Goal: Task Accomplishment & Management: Manage account settings

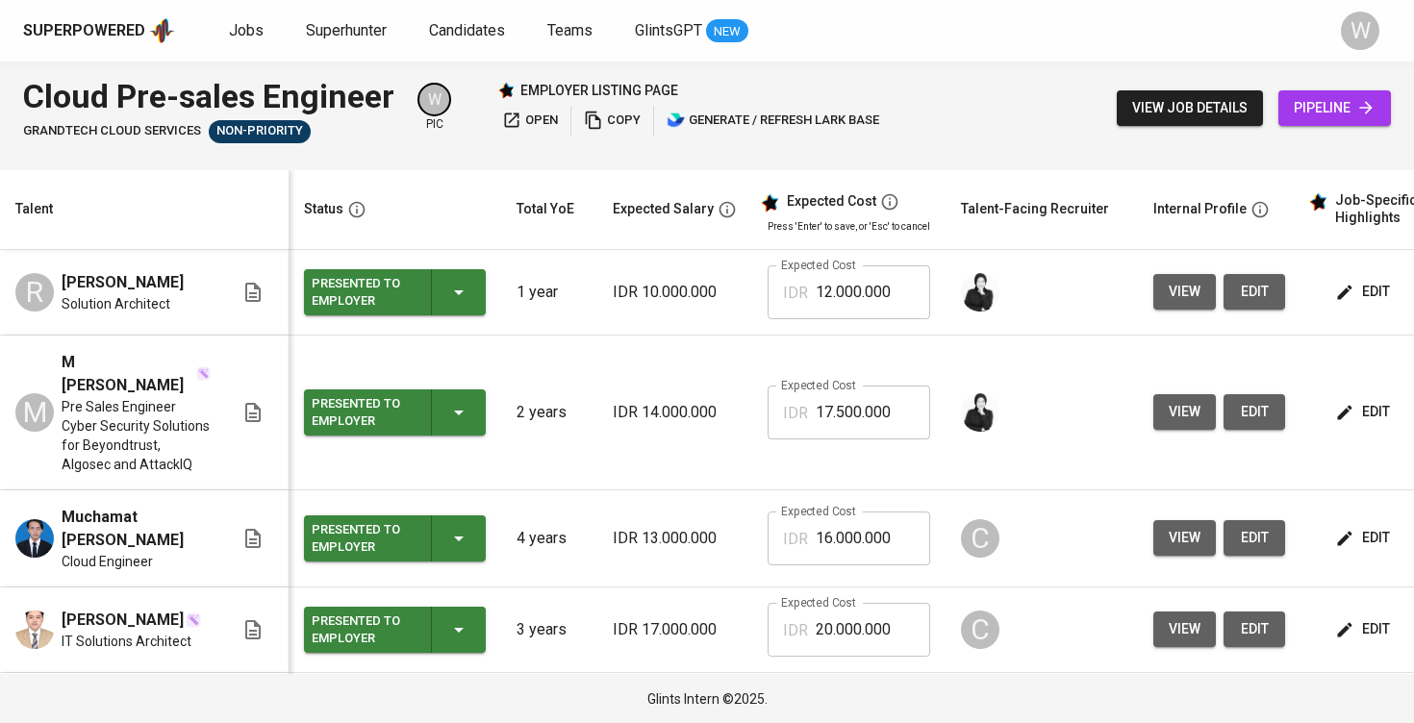
click at [752, 402] on td "Expected Cost IDR 17.500.000 Expected Cost" at bounding box center [848, 413] width 193 height 155
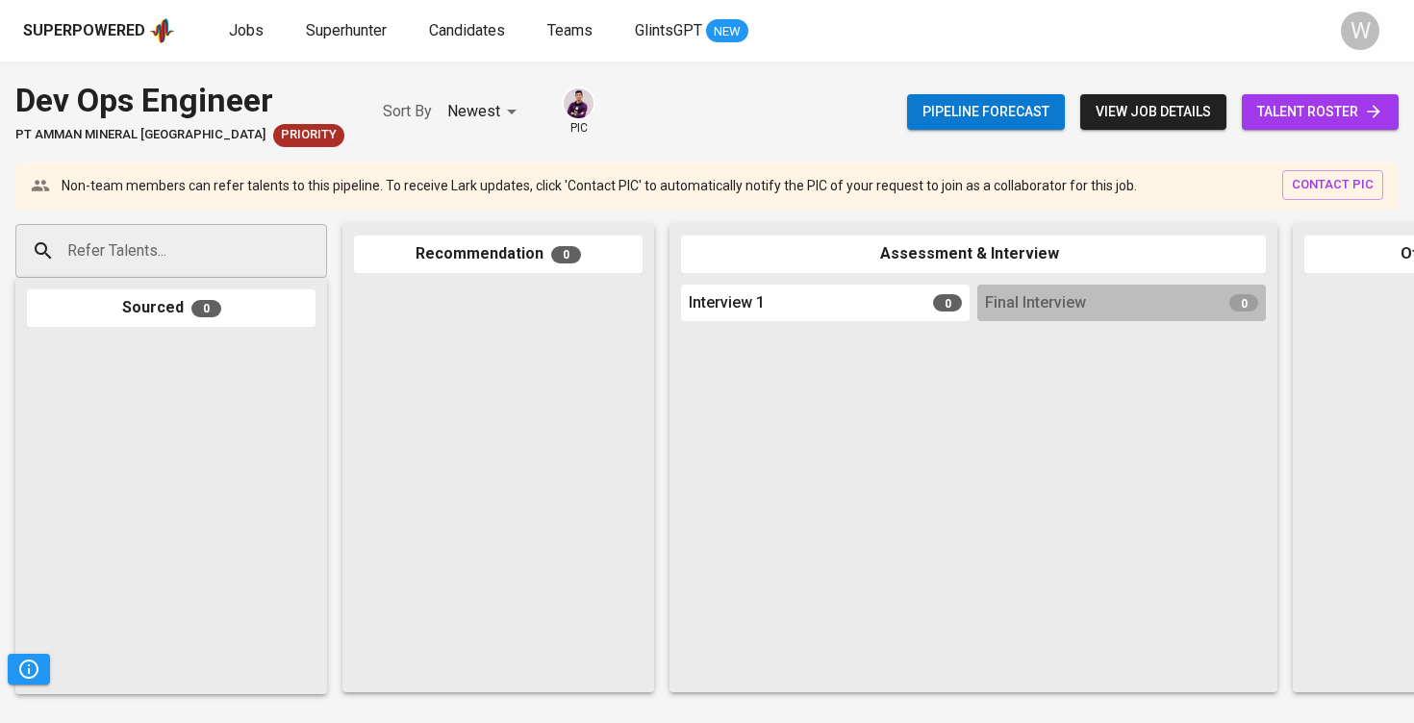
click at [1392, 107] on link "talent roster" at bounding box center [1320, 112] width 157 height 36
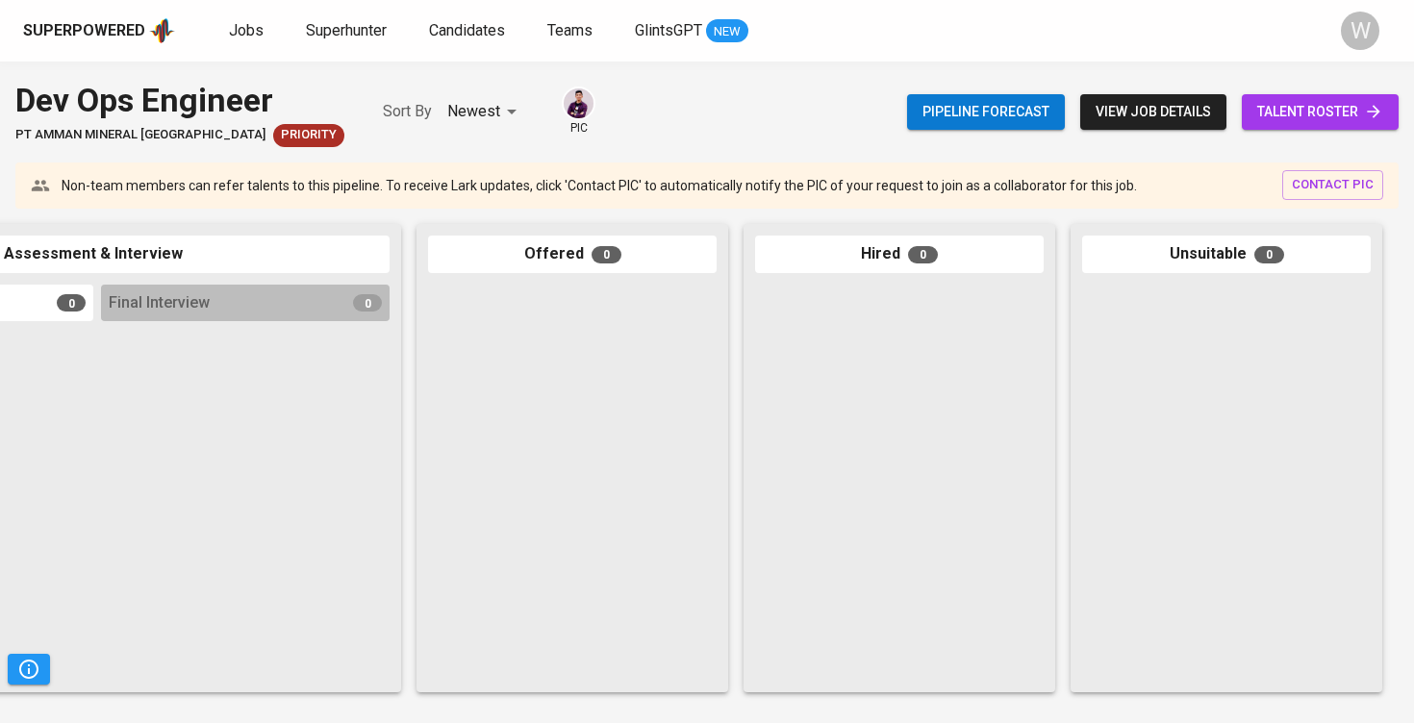
scroll to position [0, 876]
click at [286, 25] on div "Jobs Superhunter Candidates Teams GlintsGPT NEW" at bounding box center [488, 31] width 519 height 24
click at [243, 29] on span "Jobs" at bounding box center [246, 30] width 35 height 18
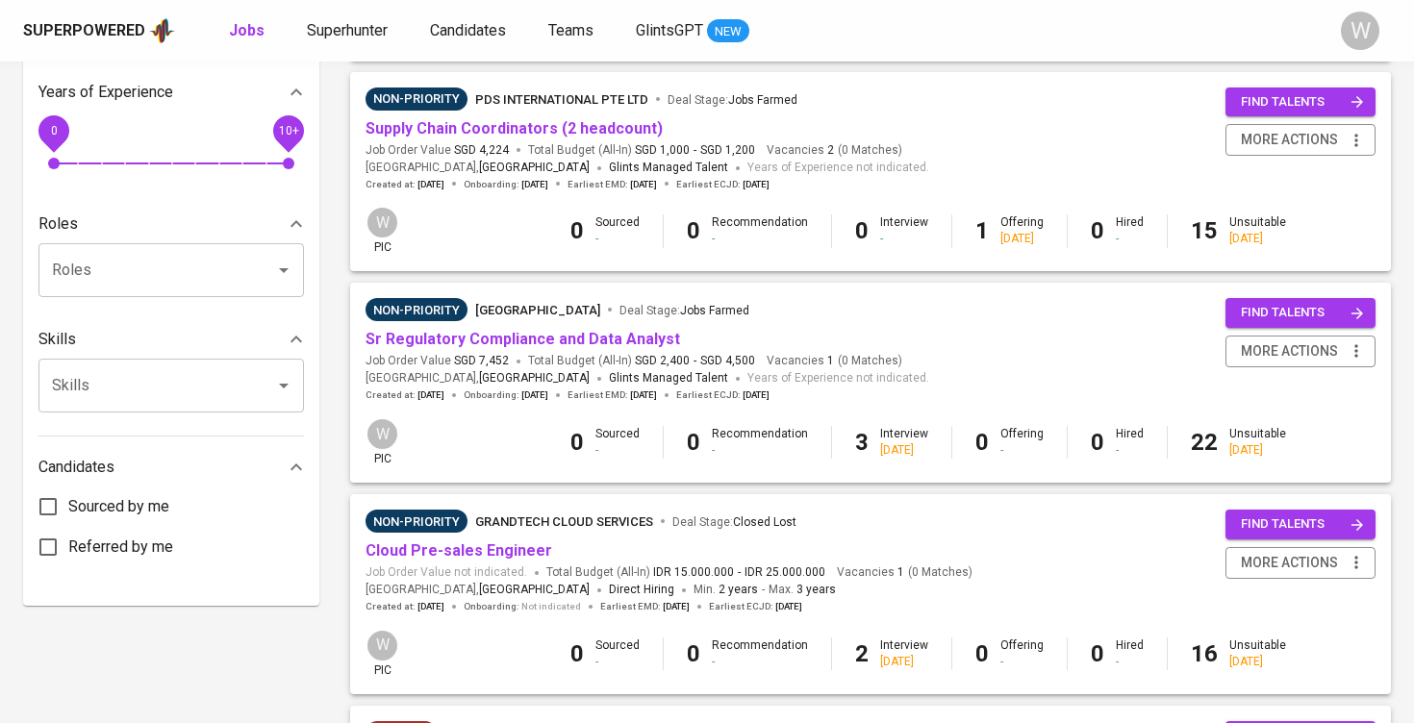
scroll to position [640, 0]
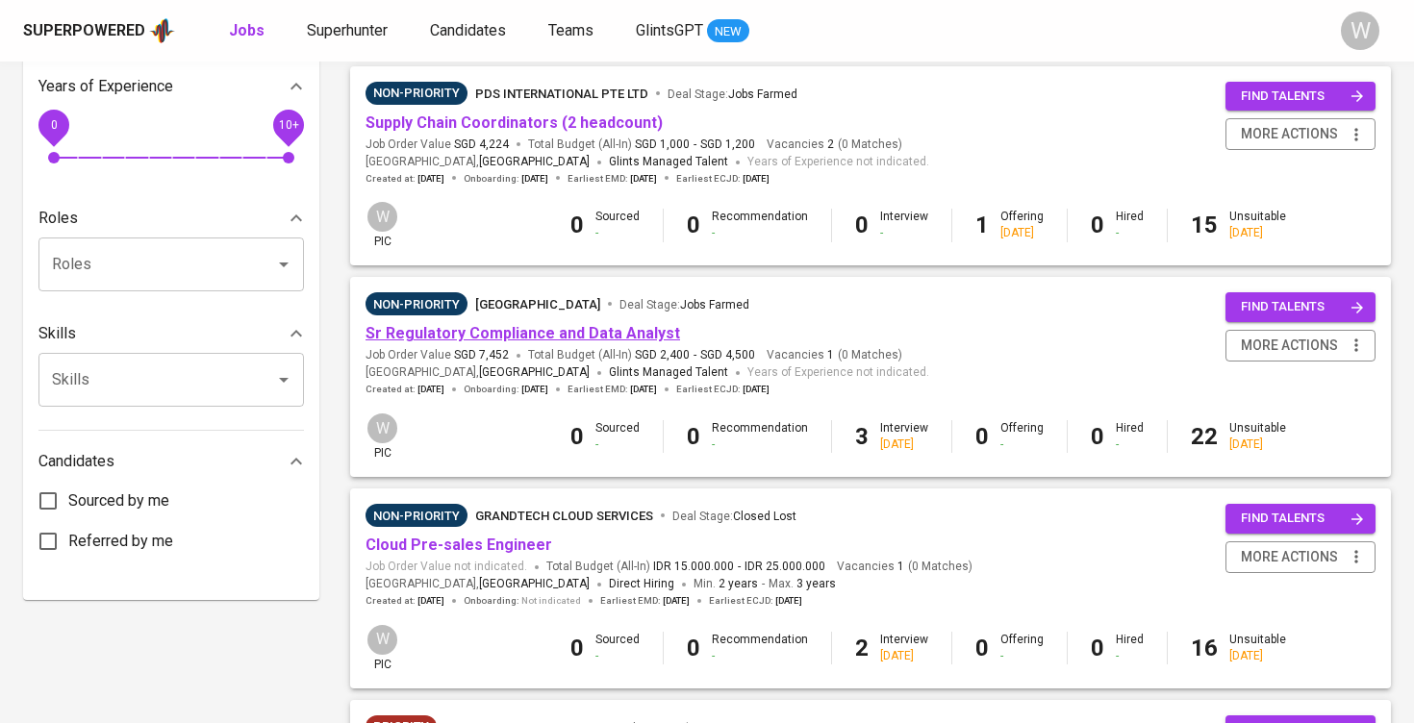
click at [542, 328] on link "Sr Regulatory Compliance and Data Analyst" at bounding box center [523, 333] width 315 height 18
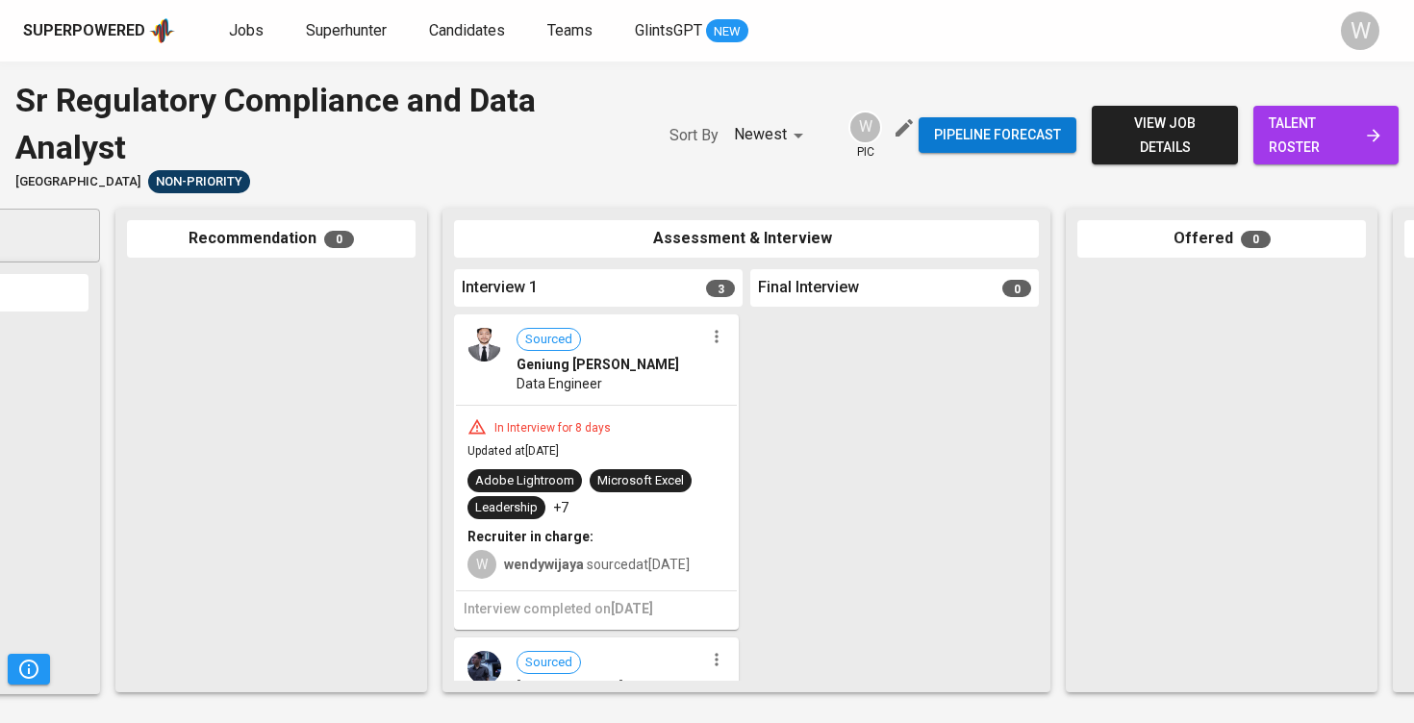
click at [715, 338] on icon "button" at bounding box center [716, 336] width 3 height 13
click at [750, 467] on li "Move to unsuitable" at bounding box center [782, 455] width 173 height 29
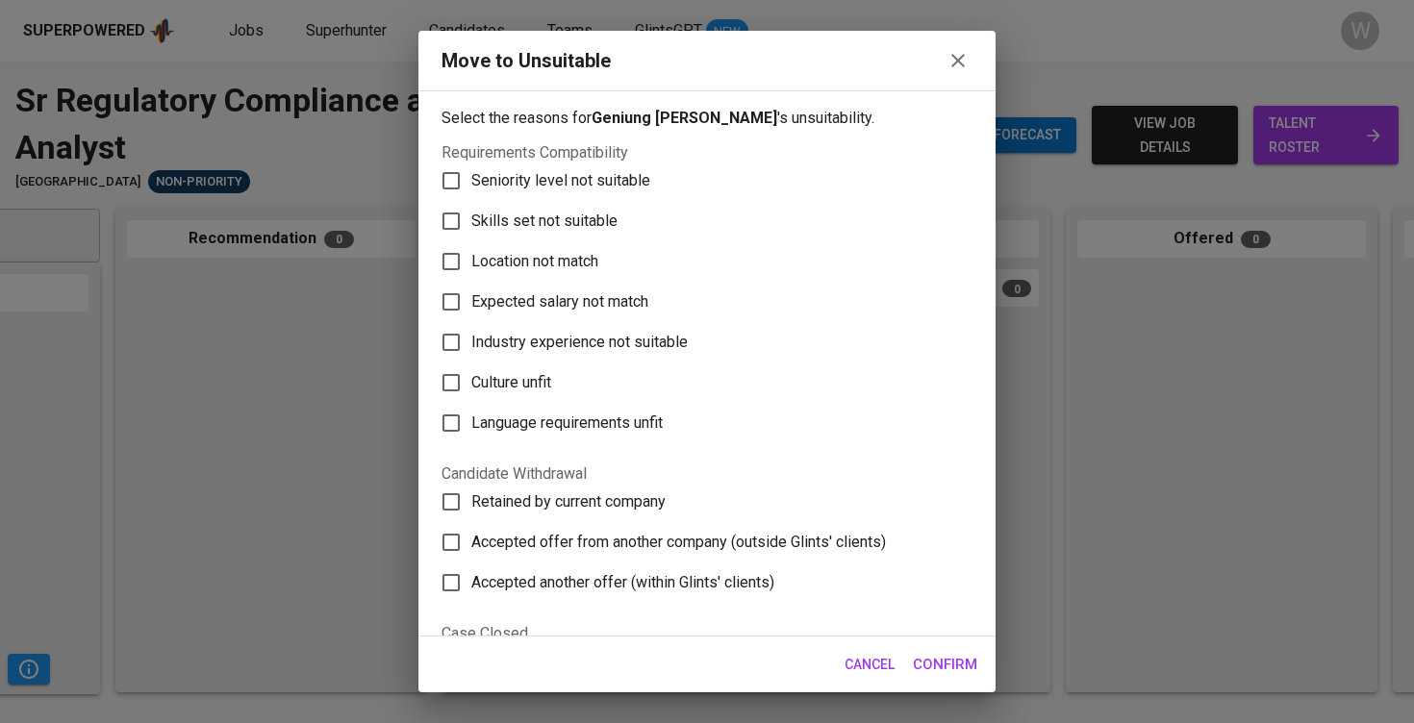
click at [867, 680] on button "Cancel" at bounding box center [869, 665] width 65 height 36
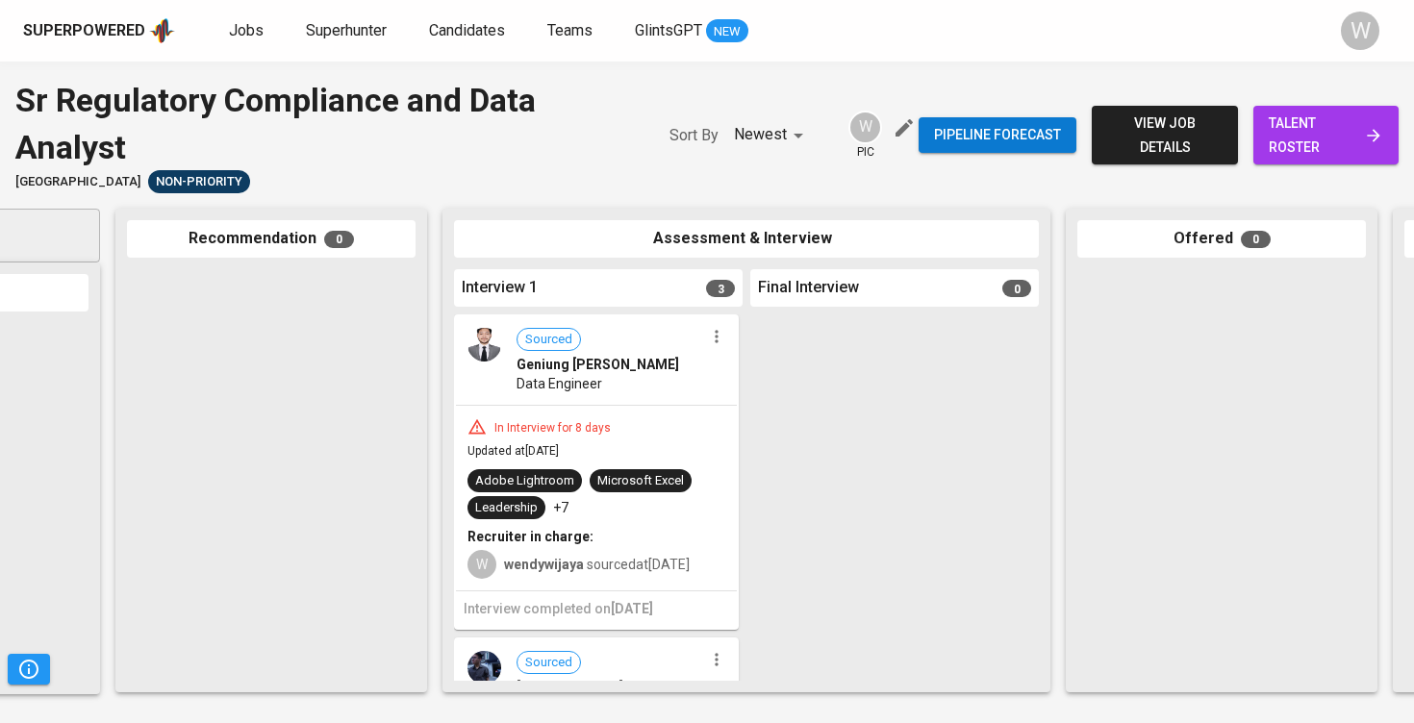
click at [714, 340] on icon "button" at bounding box center [716, 336] width 19 height 19
click at [735, 432] on li "Undo Interview 1 Happened" at bounding box center [782, 426] width 173 height 29
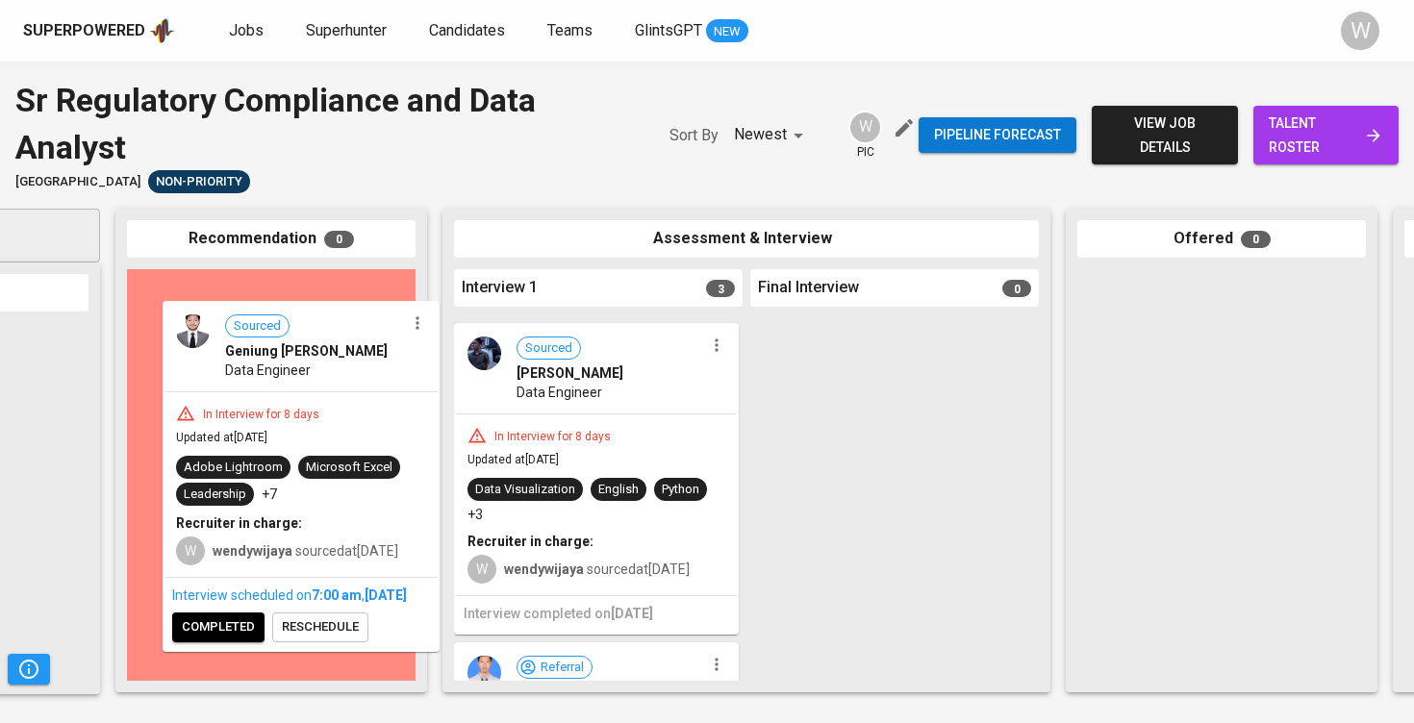
drag, startPoint x: 632, startPoint y: 370, endPoint x: 329, endPoint y: 361, distance: 303.2
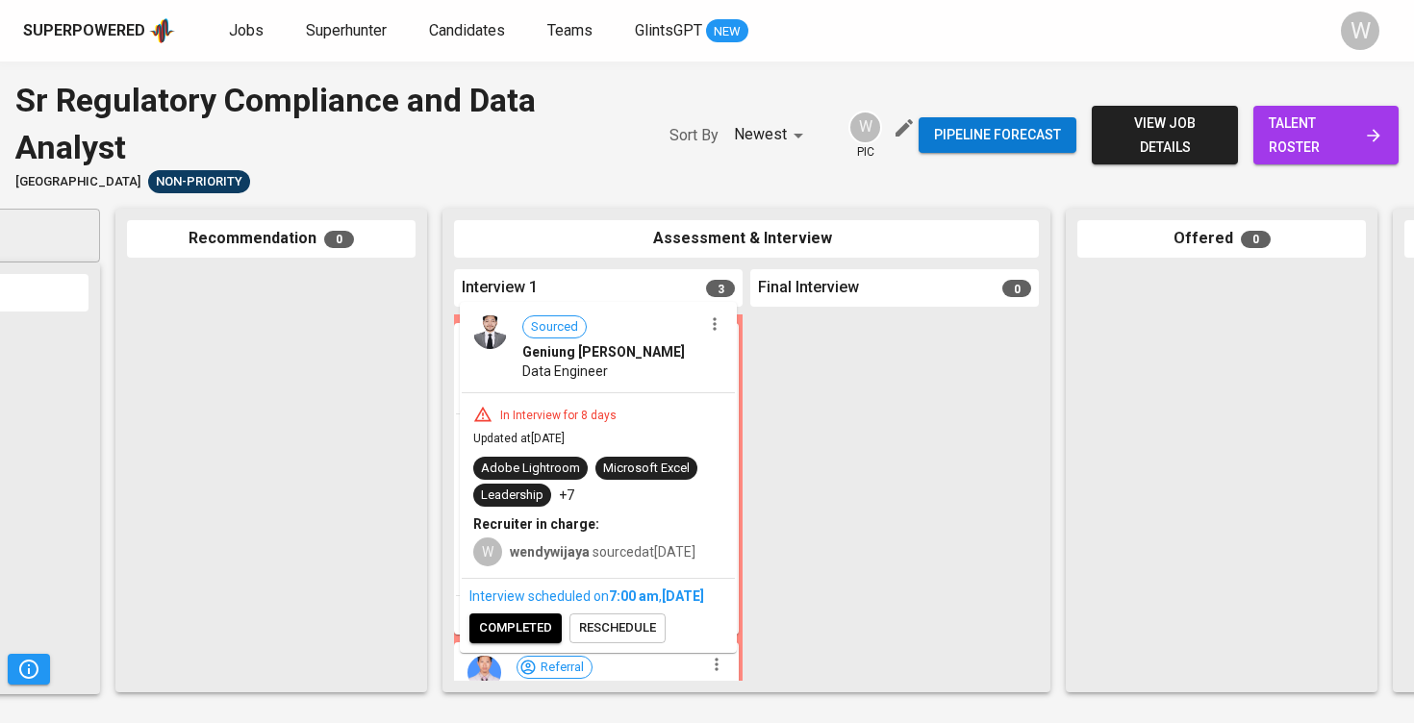
drag, startPoint x: 509, startPoint y: 373, endPoint x: 514, endPoint y: 364, distance: 10.8
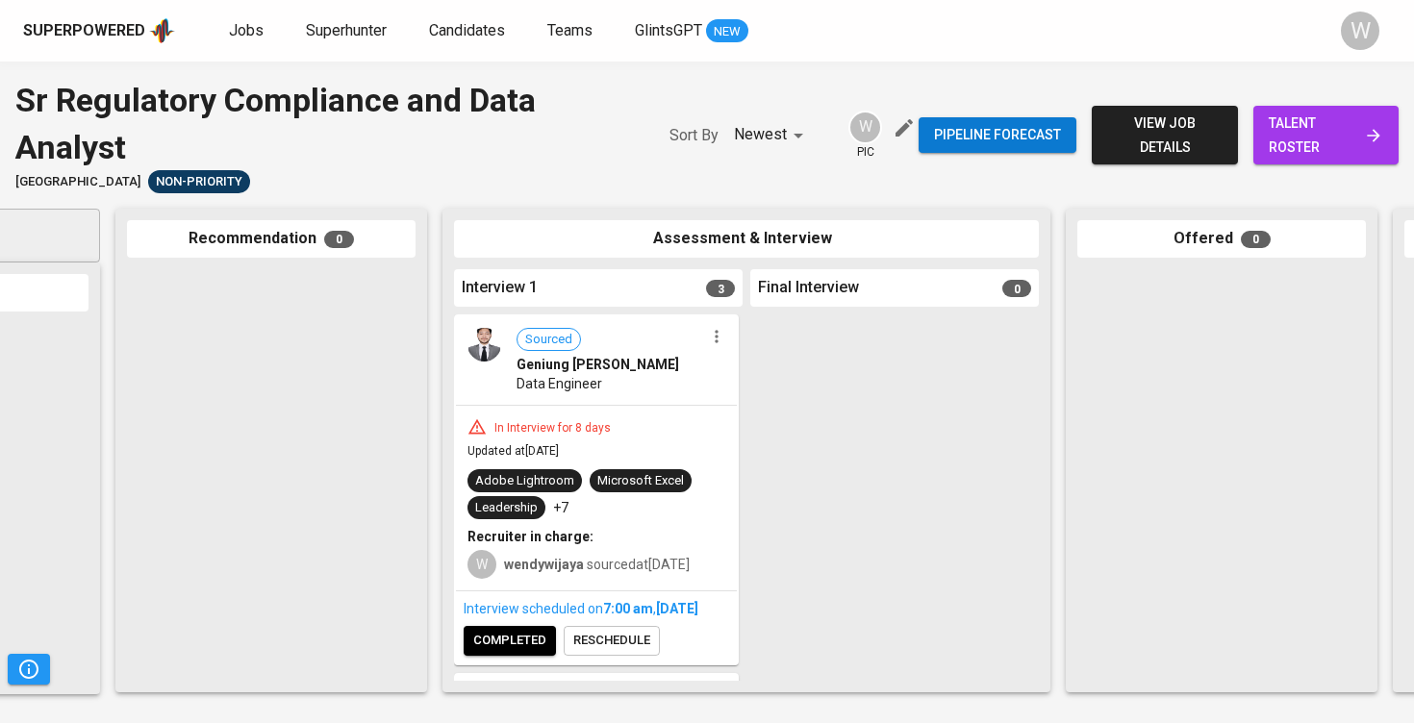
click at [715, 333] on icon "button" at bounding box center [716, 336] width 3 height 13
click at [743, 425] on span "Move to unsuitable" at bounding box center [762, 425] width 101 height 17
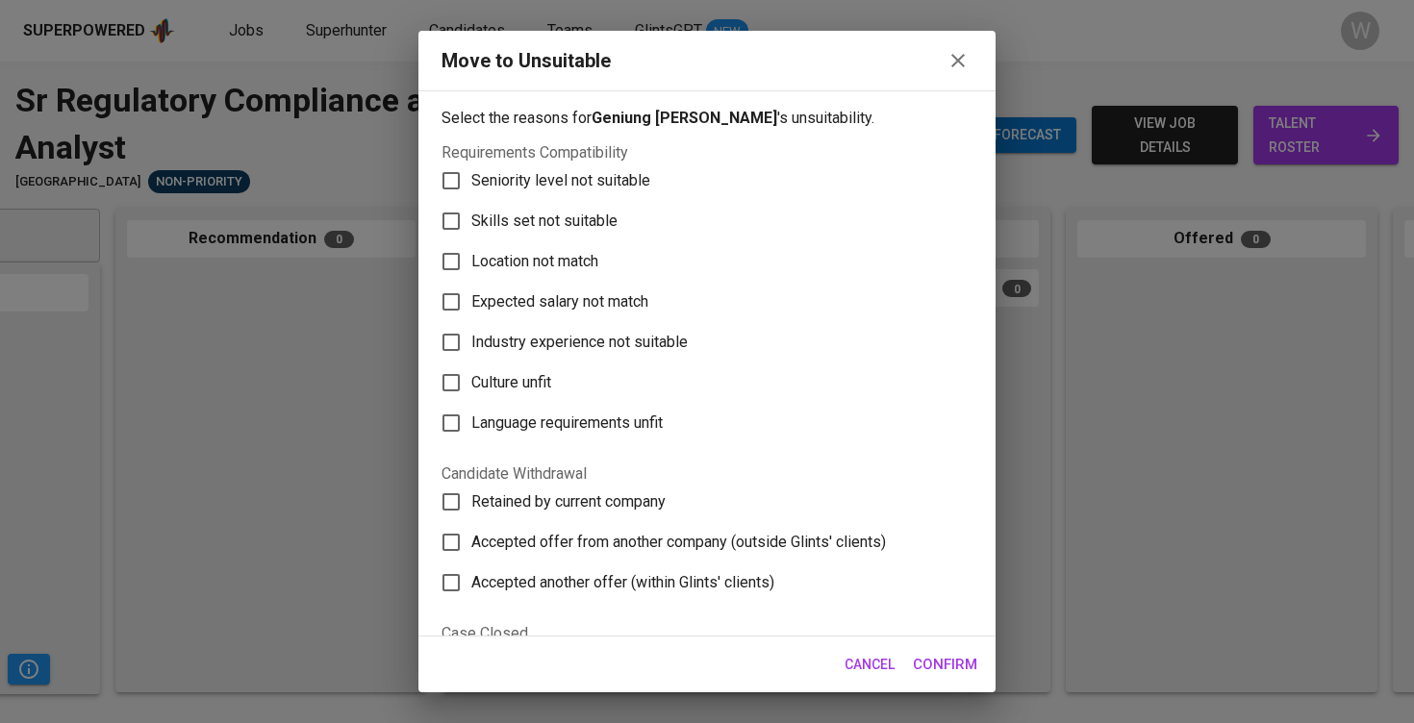
click at [524, 223] on span "Skills set not suitable" at bounding box center [544, 221] width 146 height 23
click at [471, 223] on input "Skills set not suitable" at bounding box center [451, 221] width 40 height 40
checkbox input "true"
click at [937, 661] on span "Confirm" at bounding box center [945, 664] width 64 height 25
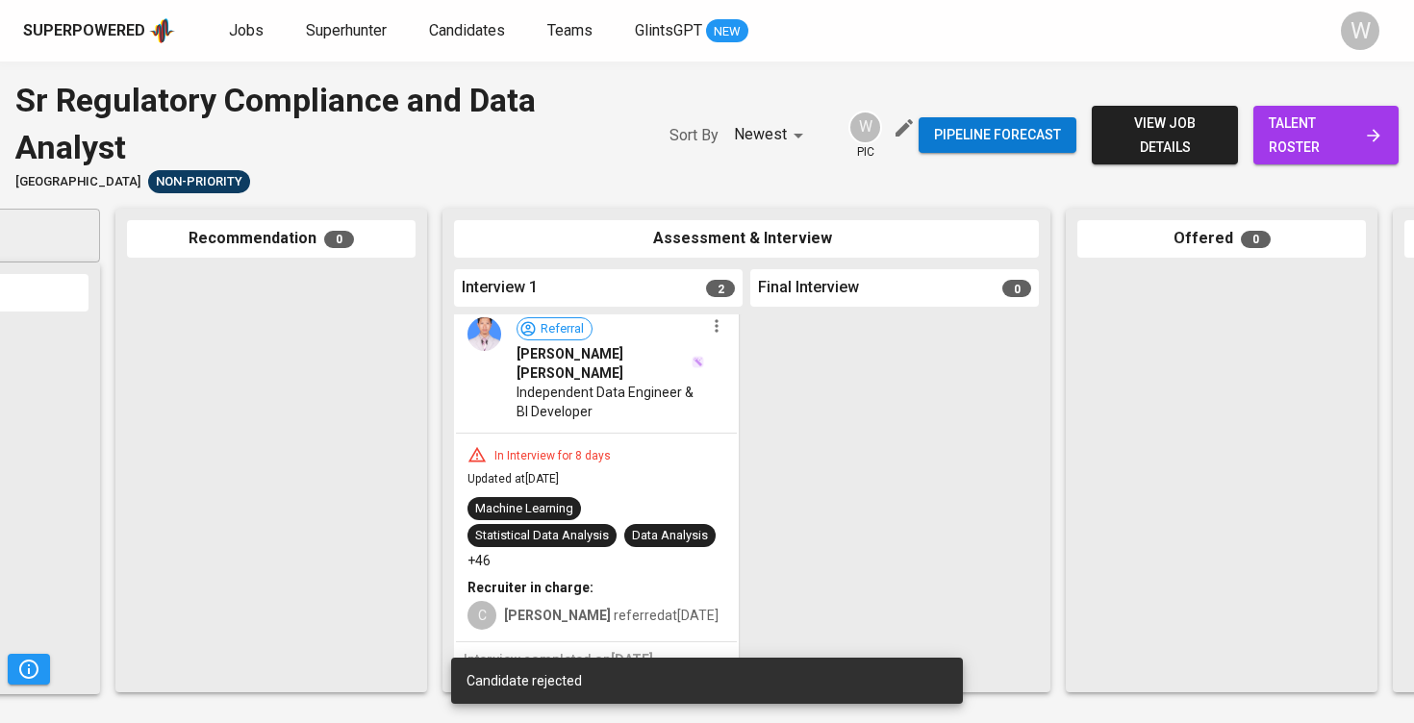
scroll to position [329, 0]
